Goal: Communication & Community: Answer question/provide support

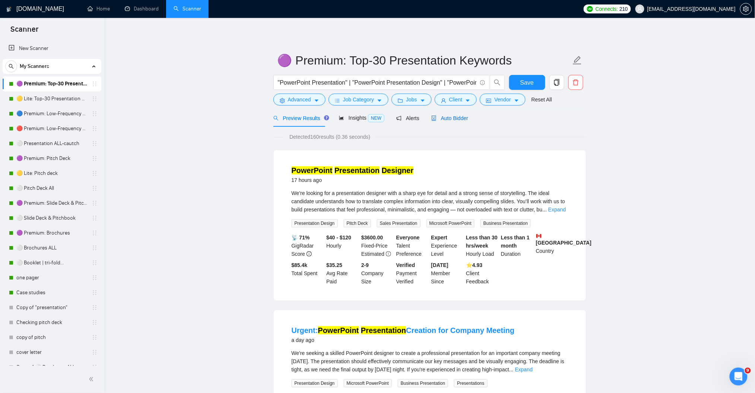
click at [456, 117] on span "Auto Bidder" at bounding box center [450, 118] width 37 height 6
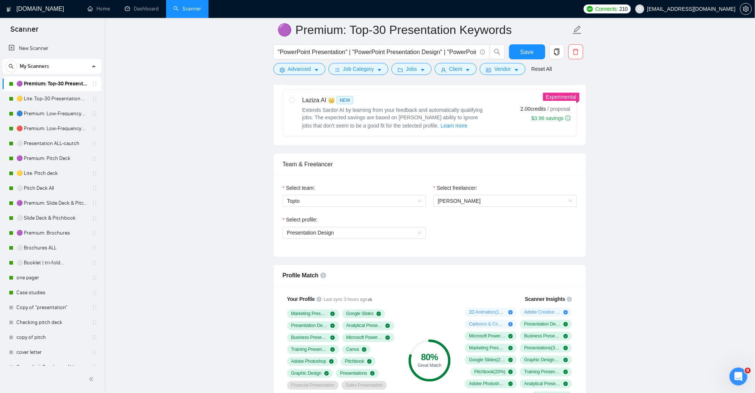
scroll to position [199, 0]
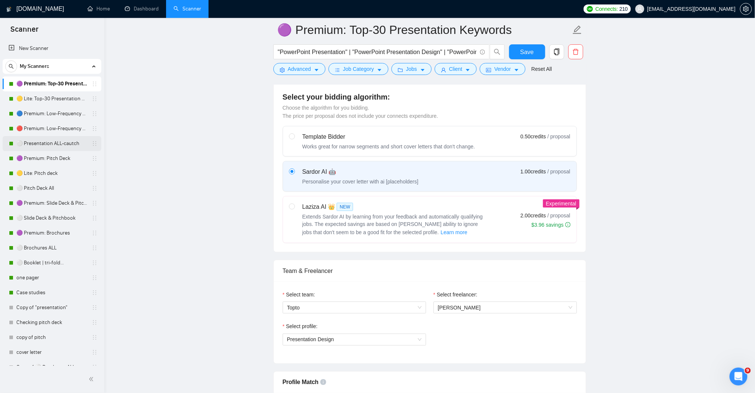
click at [47, 142] on link "⚪ Presentation ALL-cautch" at bounding box center [51, 143] width 71 height 15
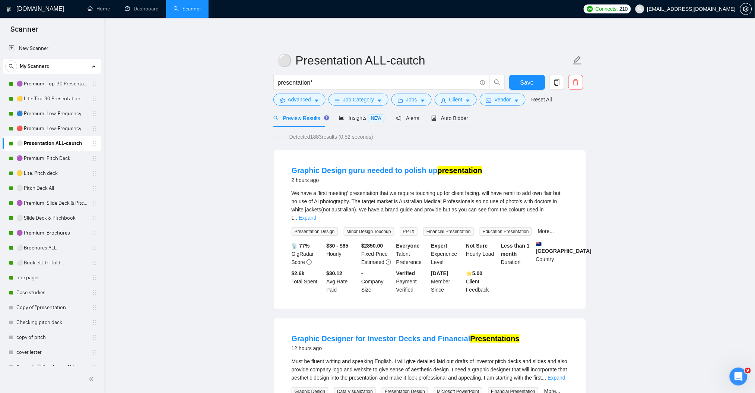
click at [466, 117] on div "Preview Results Insights NEW Alerts Auto Bidder" at bounding box center [430, 118] width 313 height 18
click at [446, 119] on span "Auto Bidder" at bounding box center [450, 118] width 37 height 6
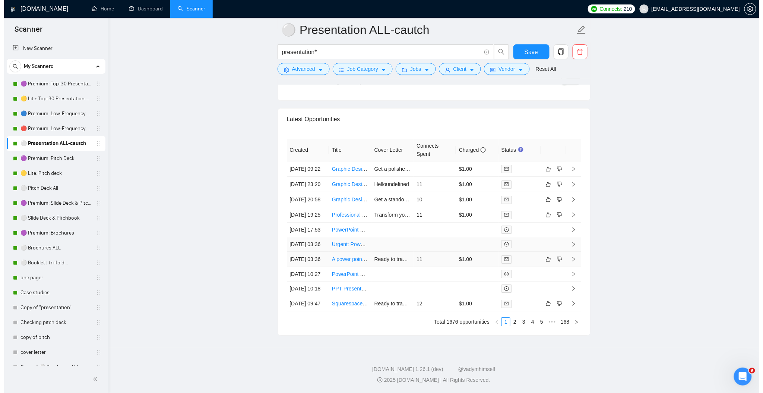
scroll to position [1838, 0]
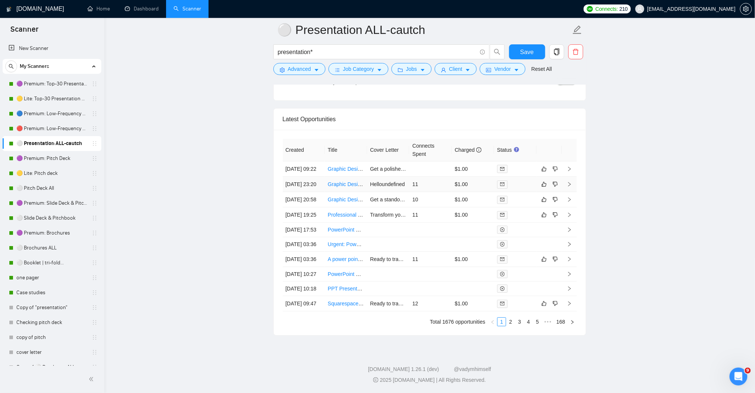
click at [338, 185] on link "Graphic Designer for Investor Decks and Financial Presentations" at bounding box center [403, 184] width 150 height 6
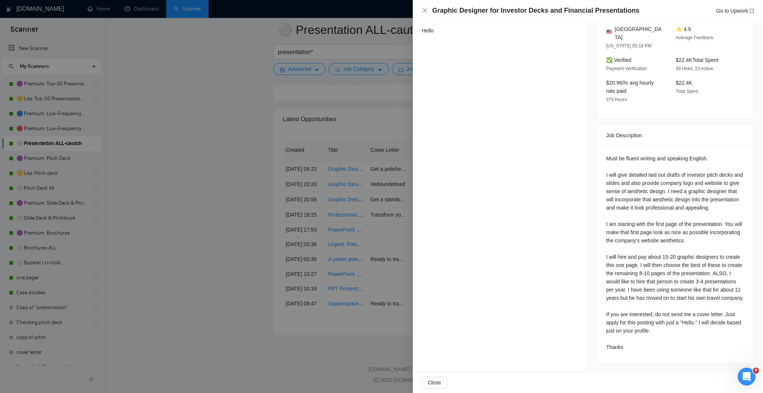
scroll to position [210, 0]
click at [233, 206] on div at bounding box center [381, 196] width 763 height 393
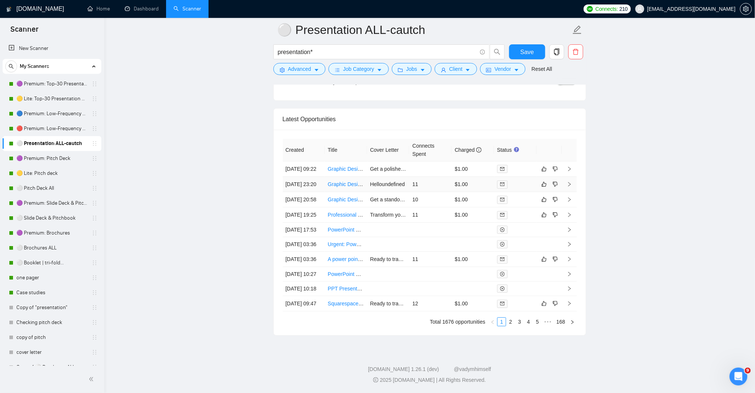
click at [566, 183] on td at bounding box center [569, 184] width 15 height 15
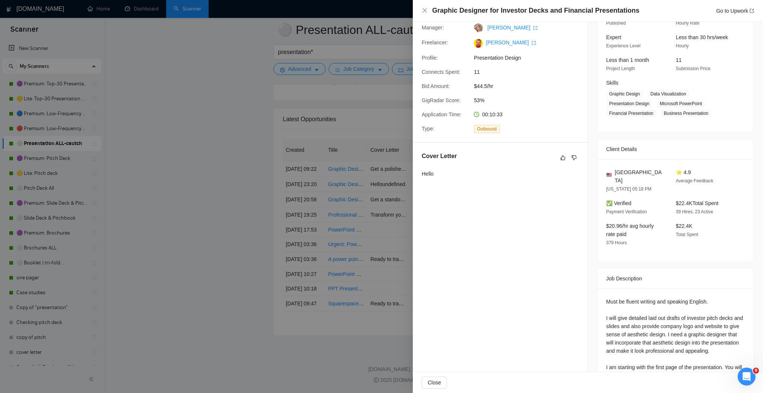
scroll to position [61, 0]
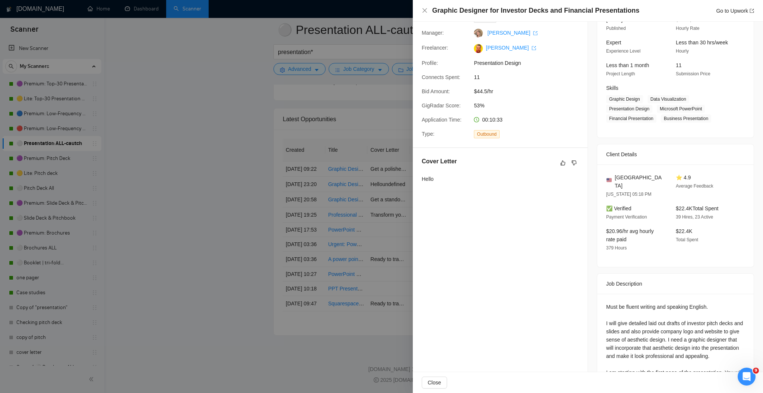
click at [197, 206] on div at bounding box center [381, 196] width 763 height 393
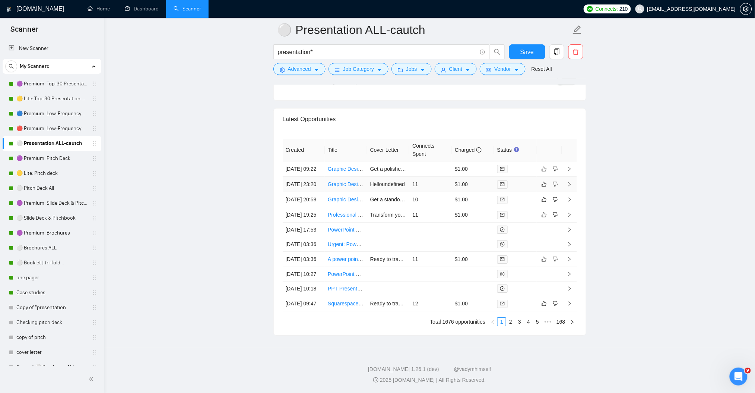
click at [344, 184] on link "Graphic Designer for Investor Decks and Financial Presentations" at bounding box center [403, 184] width 150 height 6
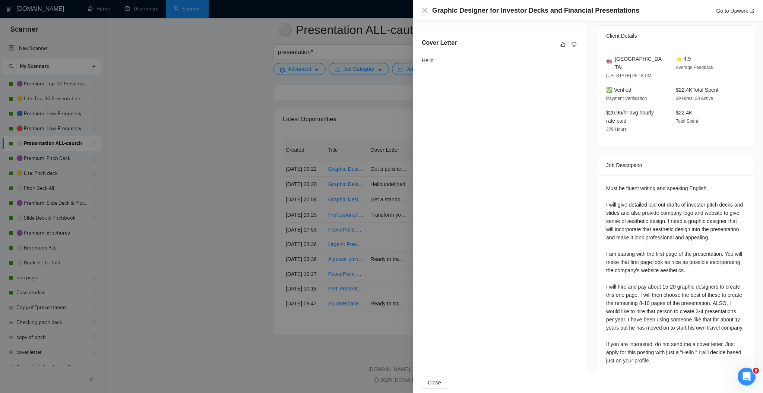
scroll to position [210, 0]
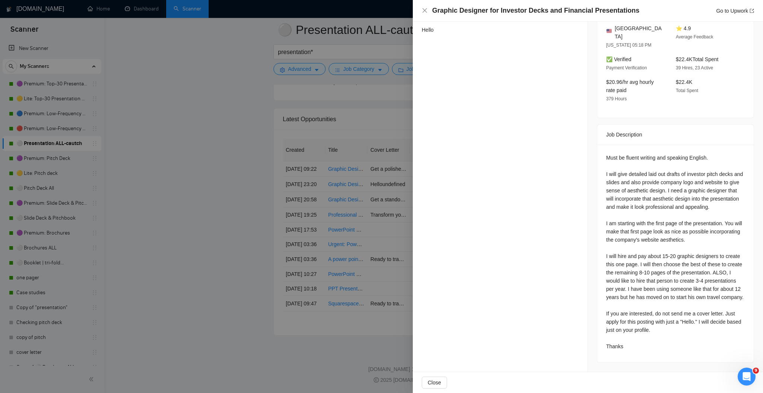
drag, startPoint x: 193, startPoint y: 176, endPoint x: 188, endPoint y: 178, distance: 5.2
click at [190, 177] on div at bounding box center [381, 196] width 763 height 393
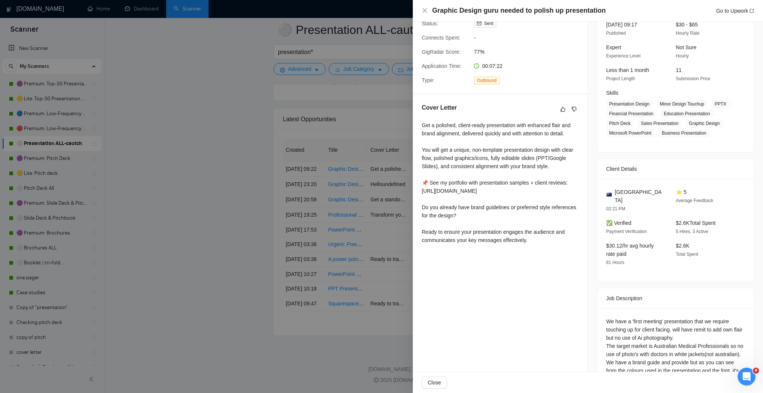
scroll to position [38, 0]
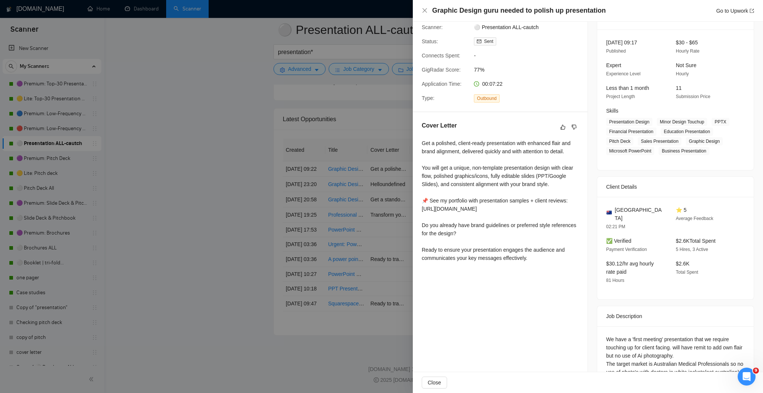
click at [185, 177] on div at bounding box center [381, 196] width 763 height 393
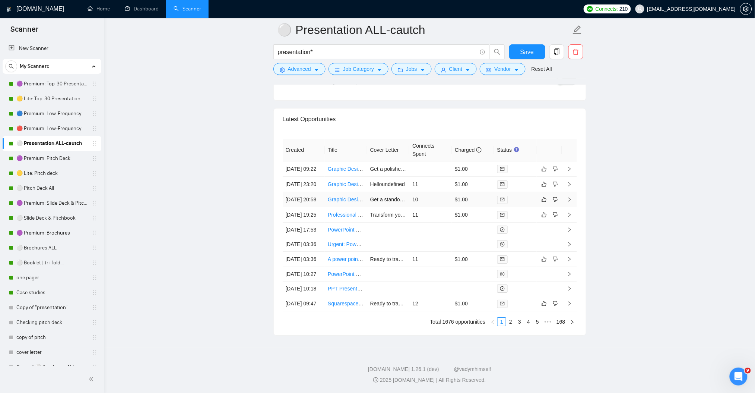
click at [332, 202] on link "Graphic Designer Needed for Company Presentation and Branding" at bounding box center [405, 199] width 155 height 6
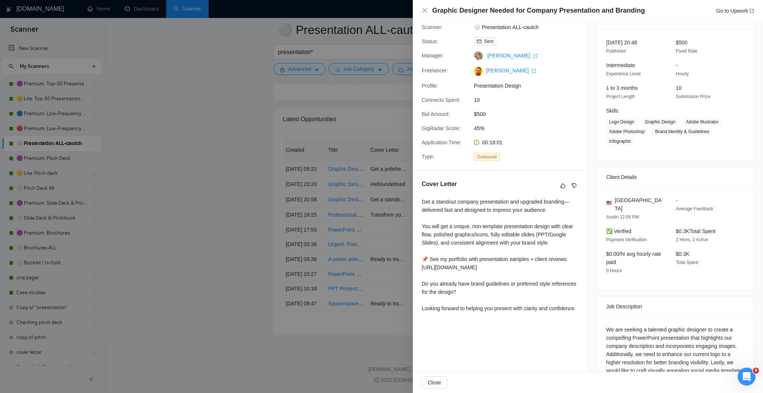
drag, startPoint x: 225, startPoint y: 183, endPoint x: 239, endPoint y: 180, distance: 14.1
click at [225, 183] on div at bounding box center [381, 196] width 763 height 393
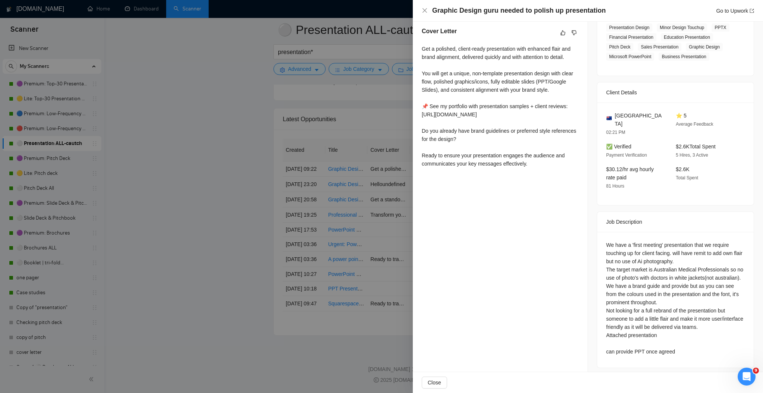
scroll to position [138, 0]
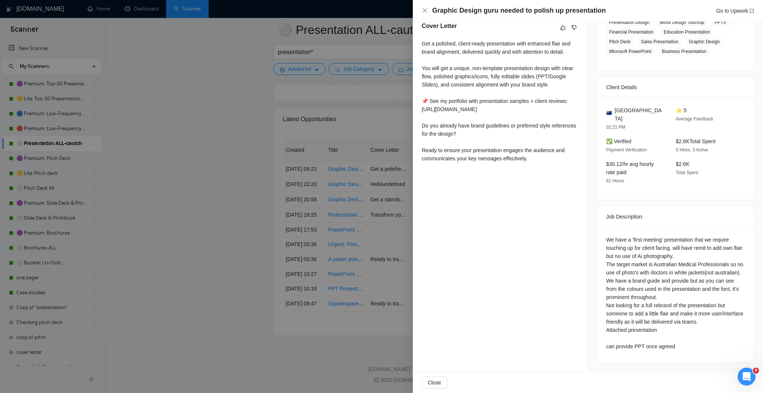
click at [203, 149] on div at bounding box center [381, 196] width 763 height 393
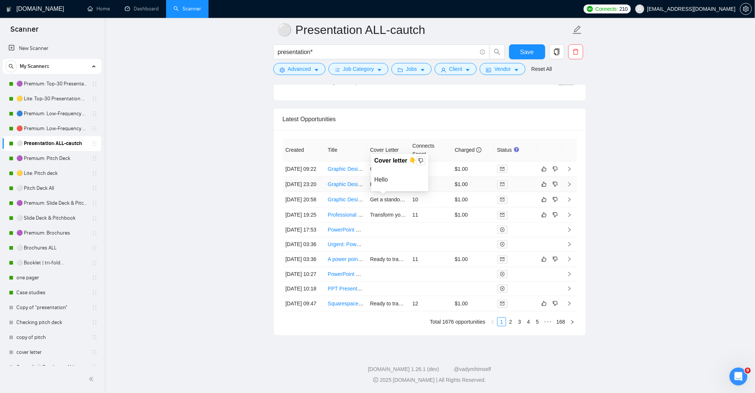
click at [386, 187] on span "Helloundefined" at bounding box center [387, 184] width 35 height 6
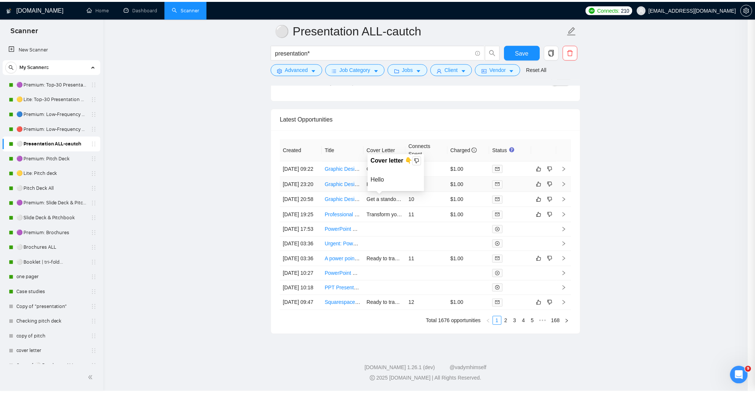
scroll to position [129, 0]
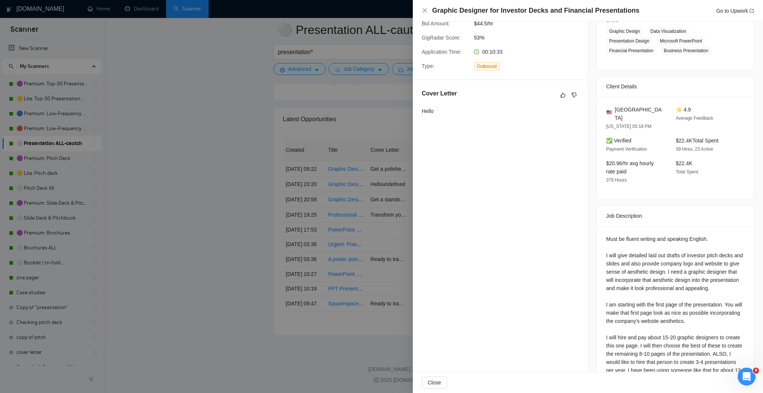
click at [373, 183] on div at bounding box center [381, 196] width 763 height 393
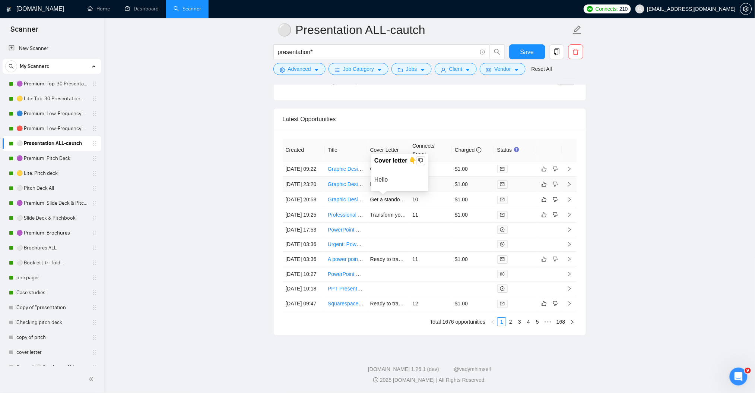
click at [401, 182] on span "Helloundefined" at bounding box center [387, 184] width 35 height 6
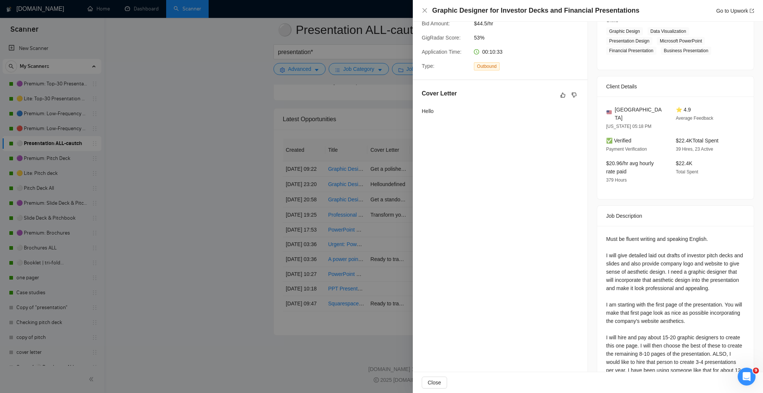
click at [353, 183] on div at bounding box center [381, 196] width 763 height 393
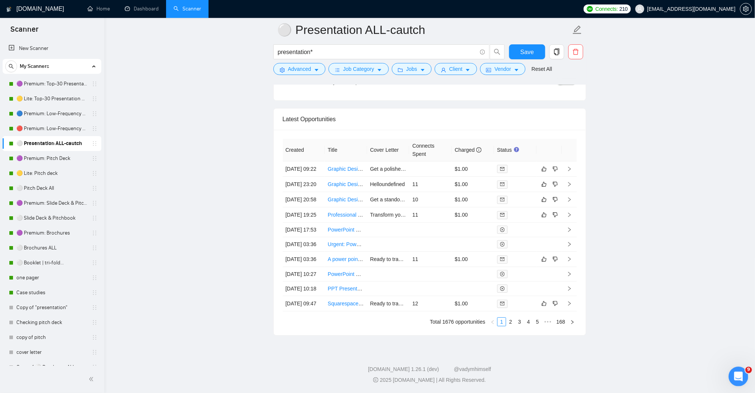
drag, startPoint x: 1477, startPoint y: 742, endPoint x: 745, endPoint y: 375, distance: 818.7
click at [746, 375] on html at bounding box center [738, 375] width 18 height 18
click at [736, 376] on icon "Открыть службу сообщений Intercom" at bounding box center [738, 375] width 12 height 12
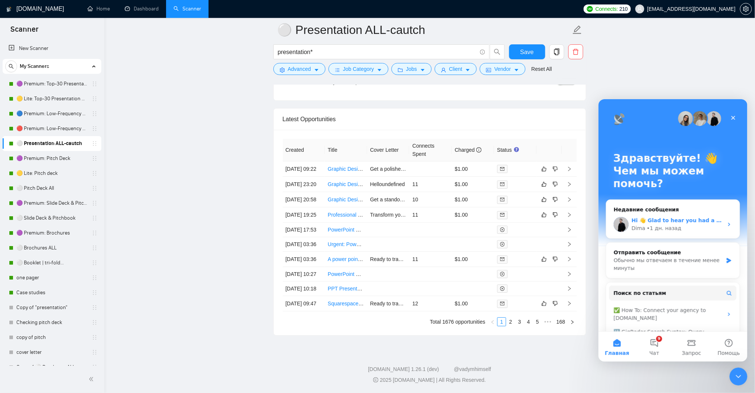
click at [700, 229] on div "Dima • [DATE]" at bounding box center [678, 228] width 92 height 8
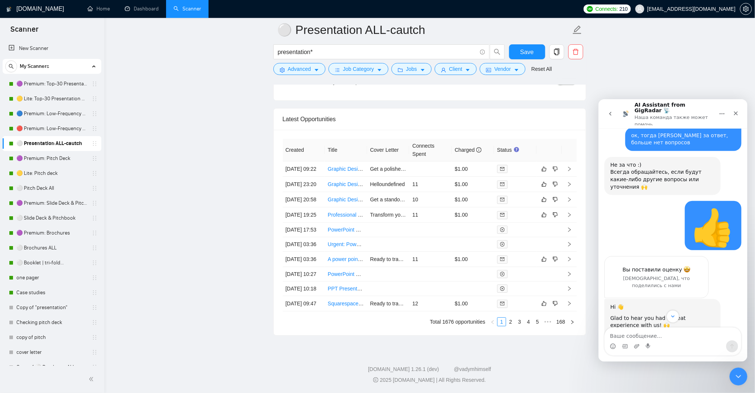
scroll to position [1041, 0]
click at [571, 185] on icon "right" at bounding box center [569, 183] width 5 height 5
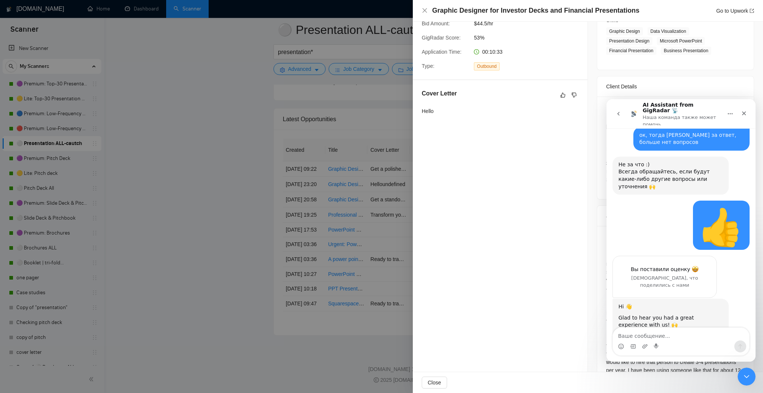
click at [230, 199] on div at bounding box center [381, 196] width 763 height 393
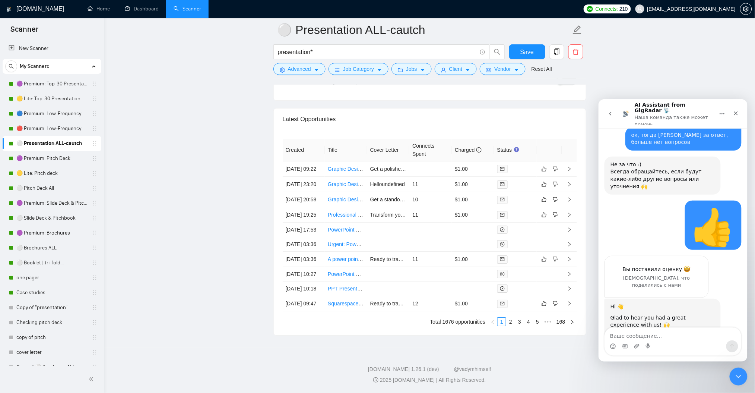
scroll to position [1905, 0]
click at [681, 338] on textarea "Ваше сообщение..." at bounding box center [673, 333] width 136 height 13
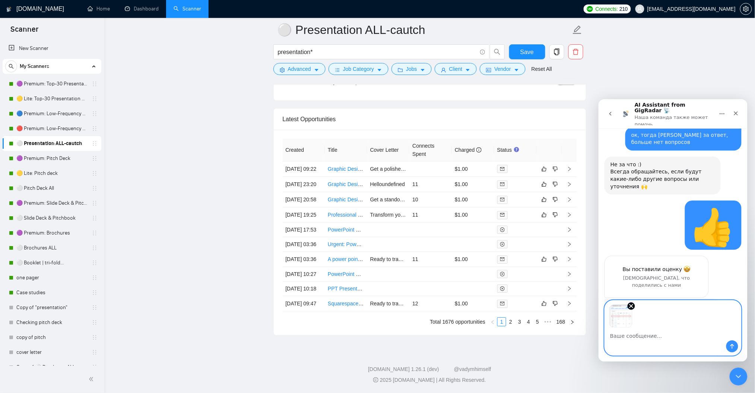
scroll to position [1069, 0]
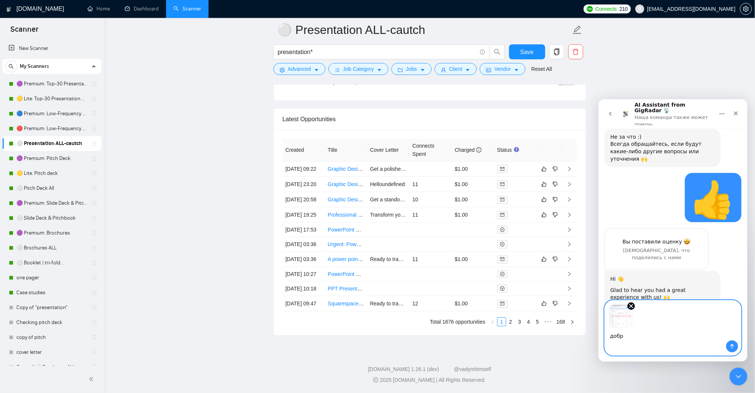
click at [624, 338] on textarea "добр" at bounding box center [673, 333] width 136 height 13
type textarea "добрый день"
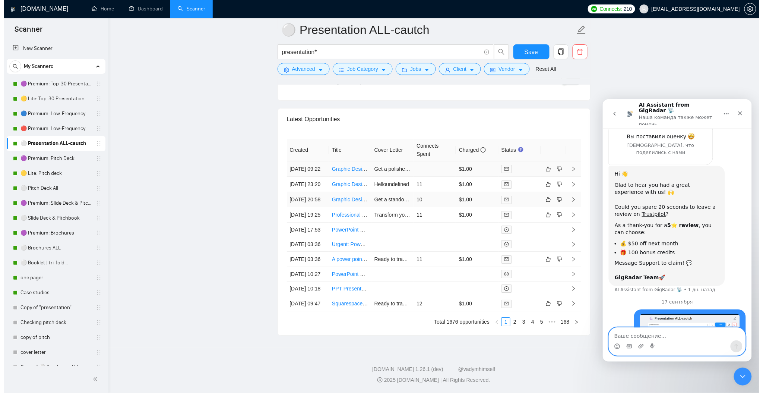
scroll to position [1856, 0]
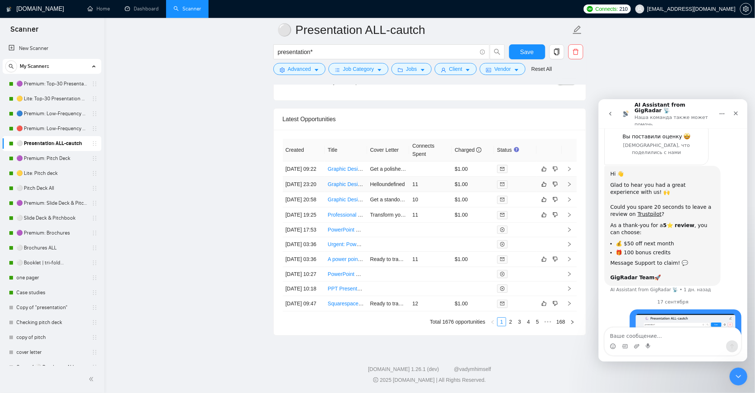
click at [571, 181] on icon "right" at bounding box center [569, 183] width 5 height 5
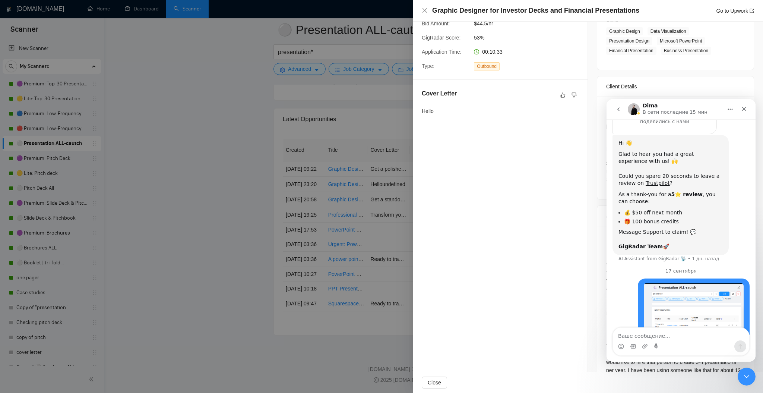
scroll to position [1209, 0]
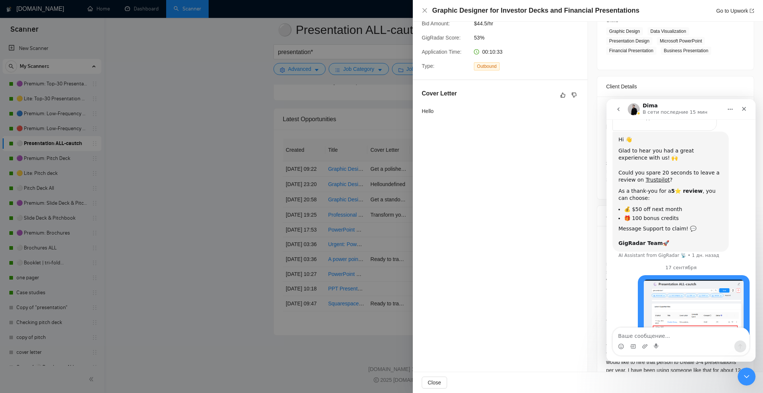
click at [676, 339] on div "Мессенджер Intercom" at bounding box center [681, 342] width 136 height 28
click at [676, 337] on textarea "Ваше сообщение..." at bounding box center [681, 334] width 136 height 13
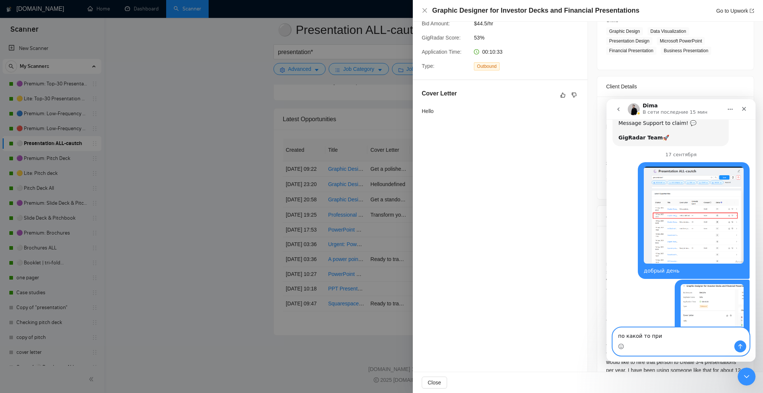
scroll to position [1313, 0]
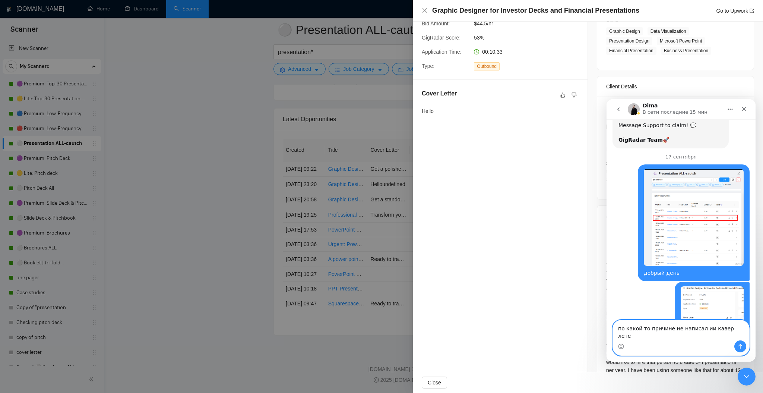
type textarea "по какой то причине не написал ии кавер летер"
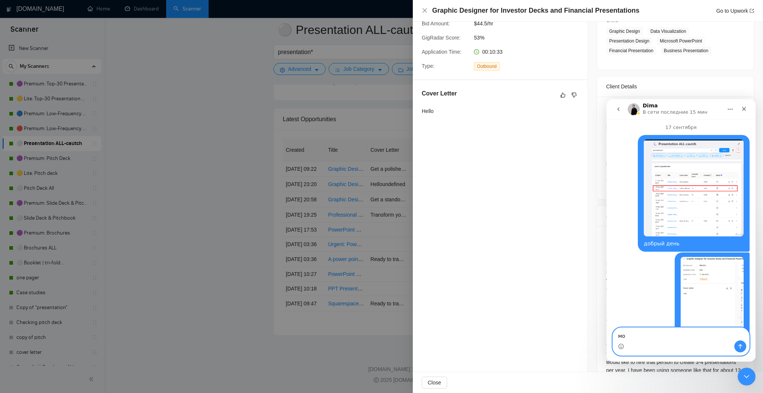
type textarea "м"
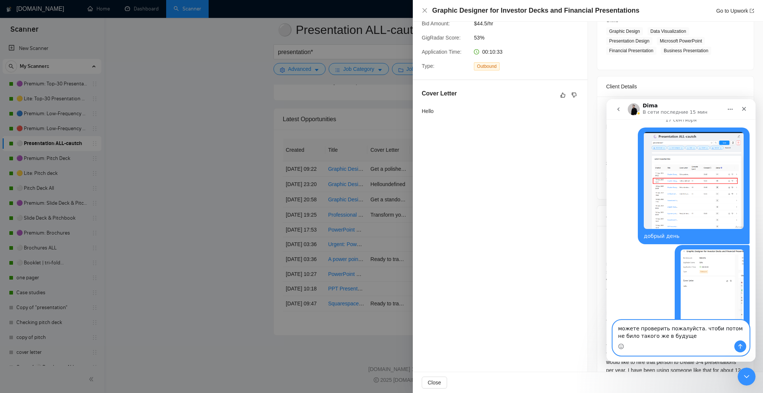
type textarea "можете проверить пожалуйста. чтоби потом не било такого же в будущем"
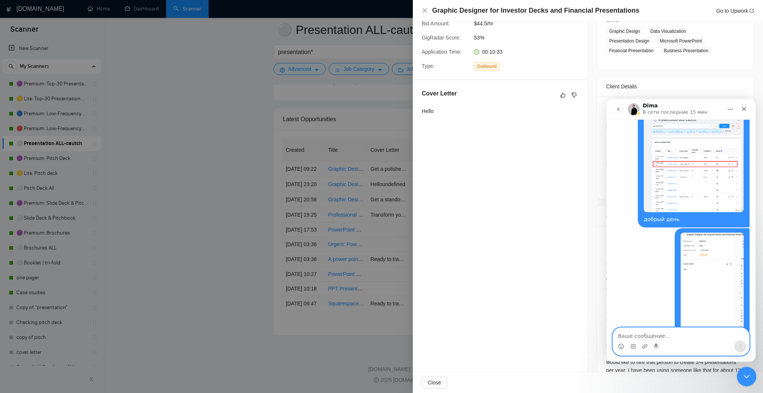
drag, startPoint x: 1488, startPoint y: 735, endPoint x: 753, endPoint y: 376, distance: 817.7
click at [753, 376] on div "Закрыть службу сообщений Intercom" at bounding box center [746, 375] width 18 height 18
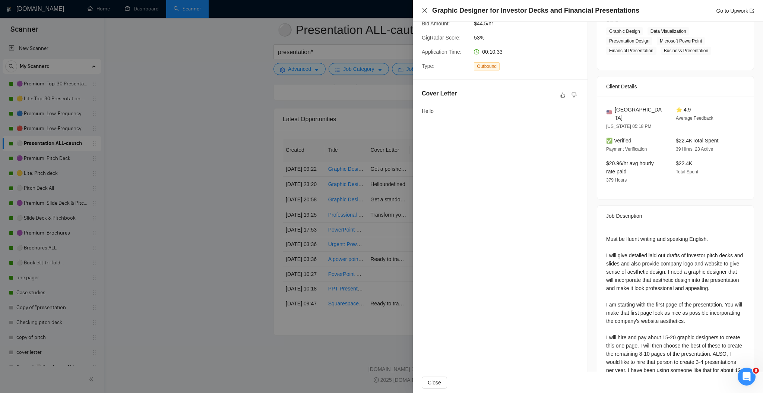
click at [425, 12] on icon "close" at bounding box center [425, 10] width 6 height 6
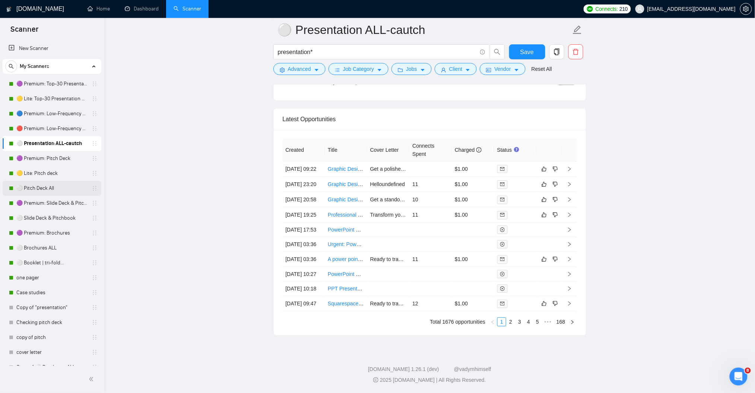
click at [43, 189] on link "⚪ Pitch Deck All" at bounding box center [51, 188] width 71 height 15
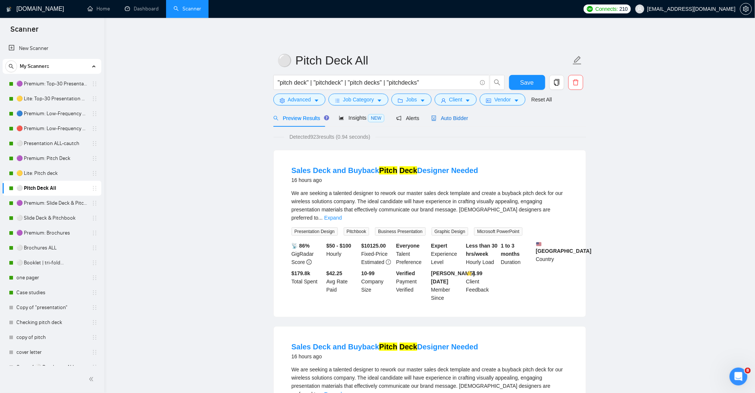
click at [464, 117] on span "Auto Bidder" at bounding box center [450, 118] width 37 height 6
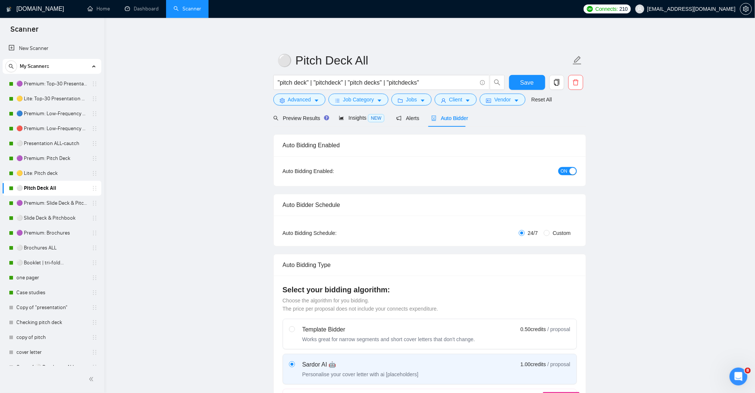
checkbox input "true"
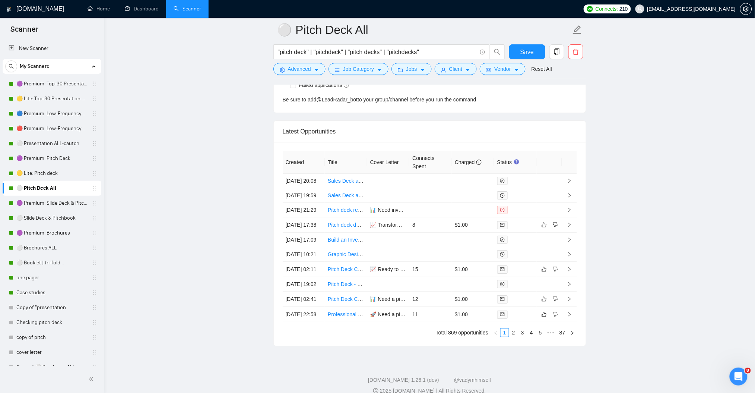
scroll to position [1938, 0]
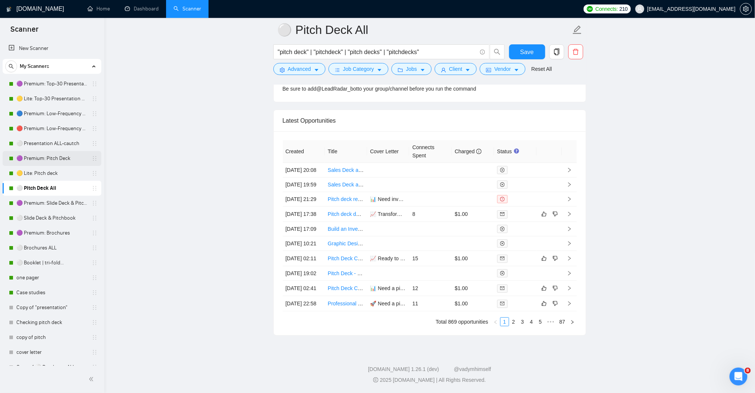
click at [49, 161] on link "🟣 Premium: Pitch Deck" at bounding box center [51, 158] width 71 height 15
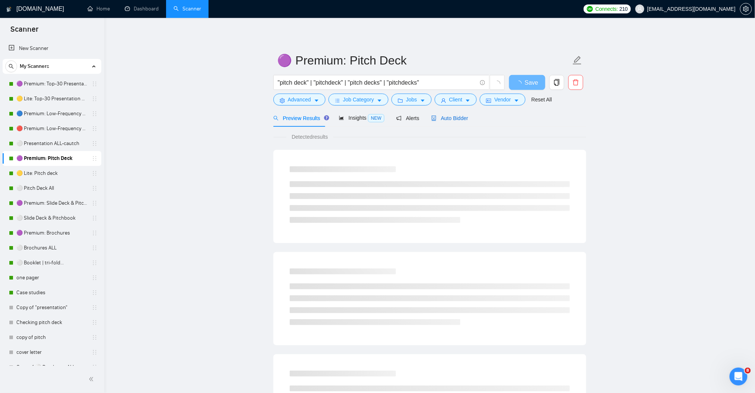
click at [453, 119] on span "Auto Bidder" at bounding box center [450, 118] width 37 height 6
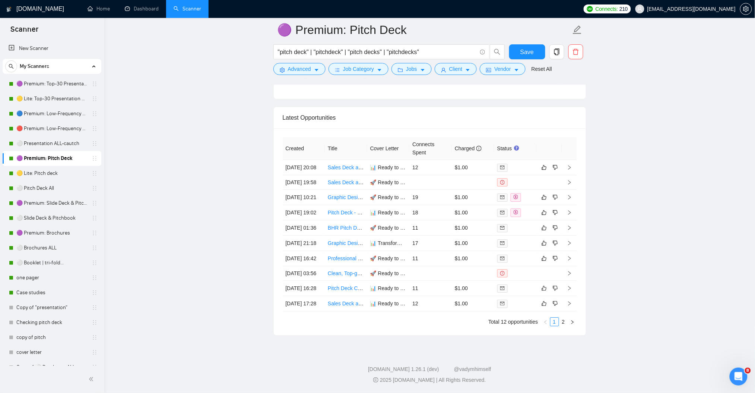
scroll to position [1888, 0]
click at [344, 164] on link "Sales Deck and Buyback Pitch Deck Designer Needed" at bounding box center [391, 167] width 126 height 6
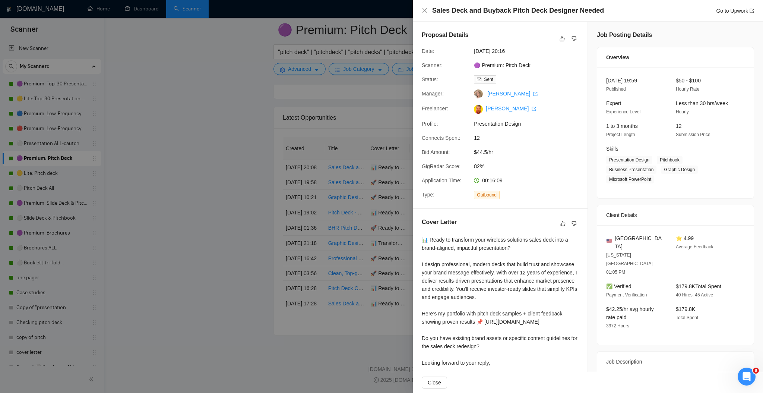
click at [228, 146] on div at bounding box center [381, 196] width 763 height 393
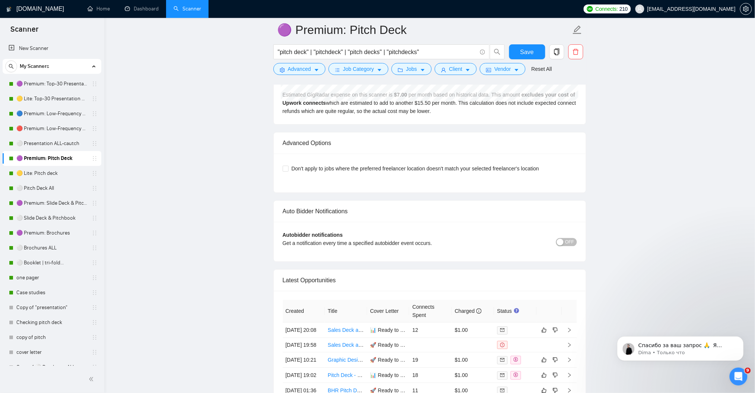
scroll to position [1484, 0]
click at [734, 371] on icon "Открыть службу сообщений Intercom" at bounding box center [738, 375] width 12 height 12
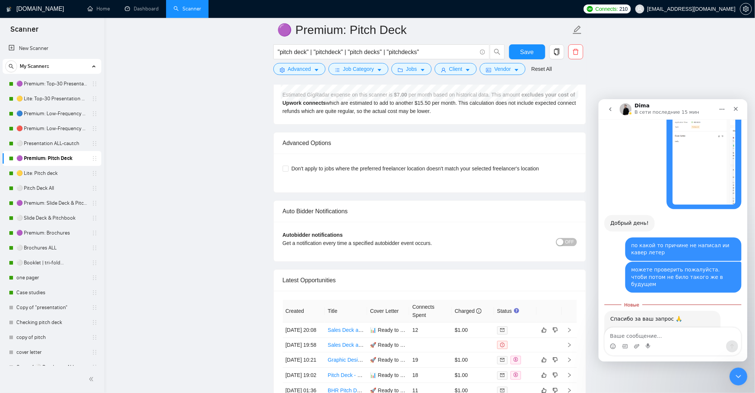
scroll to position [1496, 0]
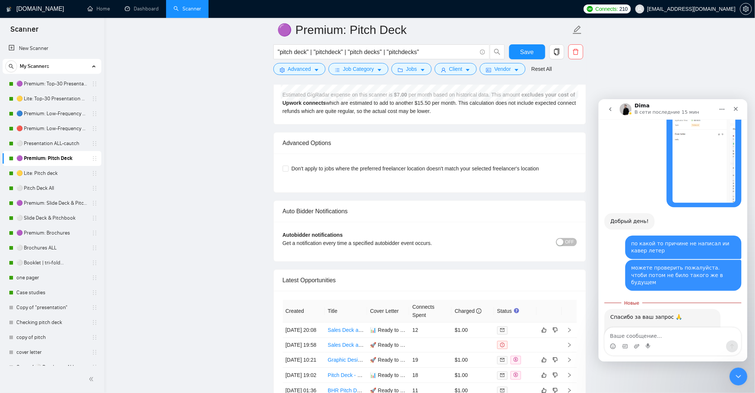
click at [653, 333] on textarea "Ваше сообщение..." at bounding box center [673, 333] width 136 height 13
type textarea "ок, спасибо"
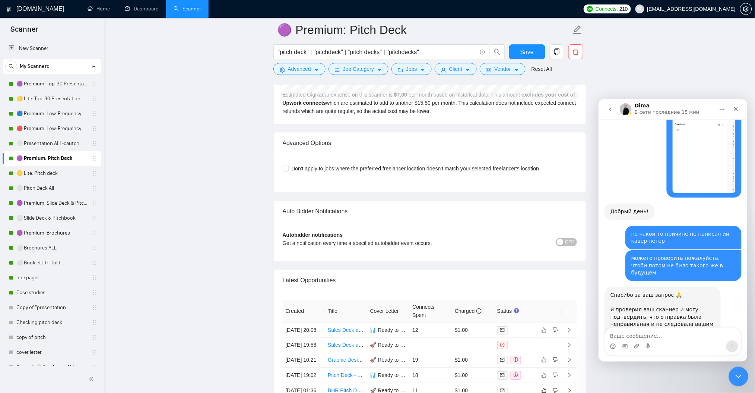
click at [738, 378] on icon "Закрыть службу сообщений Intercom" at bounding box center [737, 375] width 9 height 9
